Goal: Find contact information: Find contact information

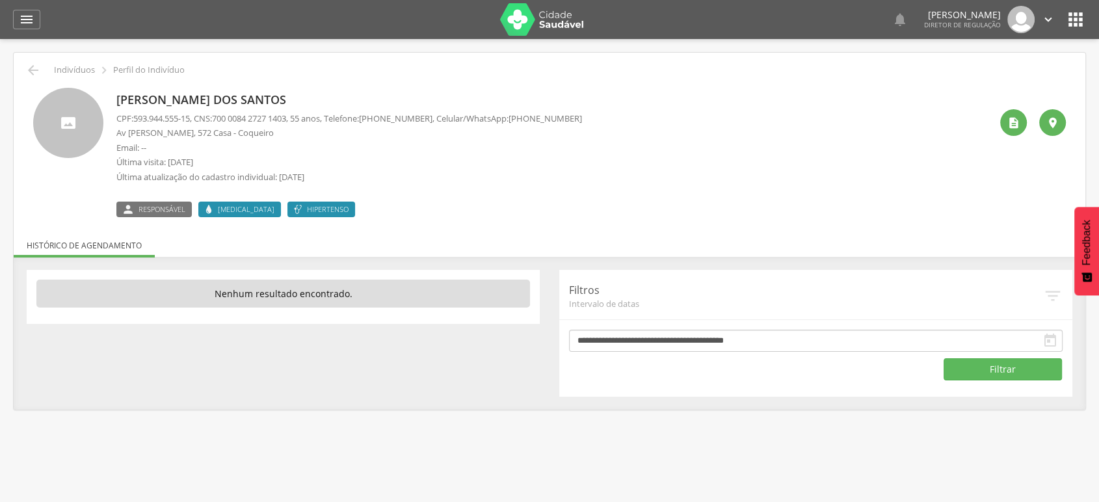
drag, startPoint x: 520, startPoint y: 113, endPoint x: 589, endPoint y: 118, distance: 69.8
click at [589, 118] on div "Vanda Rios dos Santos CPF: 593.944.555-15 , CNS: 700 0084 2727 1403 , 55 anos, …" at bounding box center [553, 152] width 874 height 129
copy p "(74) 99986-3886"
drag, startPoint x: 515, startPoint y: 118, endPoint x: 583, endPoint y: 118, distance: 67.6
click at [583, 118] on div "[PERSON_NAME] CPF: 636.577.835-04 , CNS: [PHONE_NUMBER] , 94 anos, Telefone: [P…" at bounding box center [553, 152] width 874 height 129
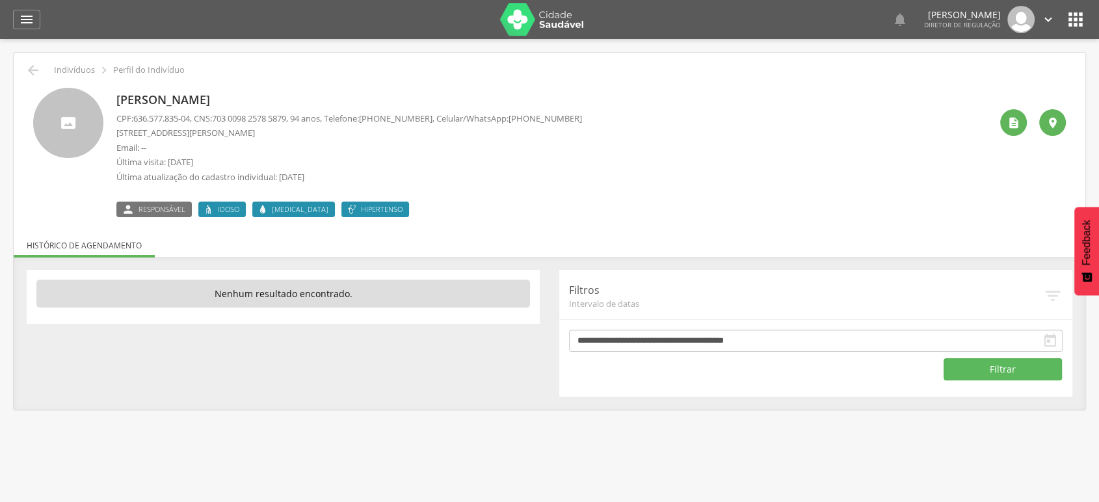
copy span "[PHONE_NUMBER]"
